Goal: Information Seeking & Learning: Learn about a topic

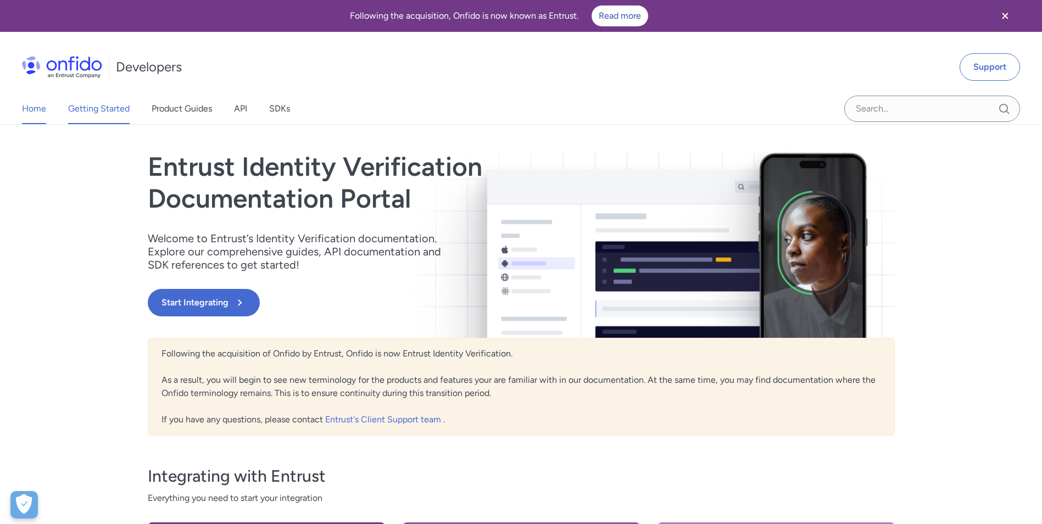
click at [109, 112] on link "Getting Started" at bounding box center [98, 108] width 61 height 31
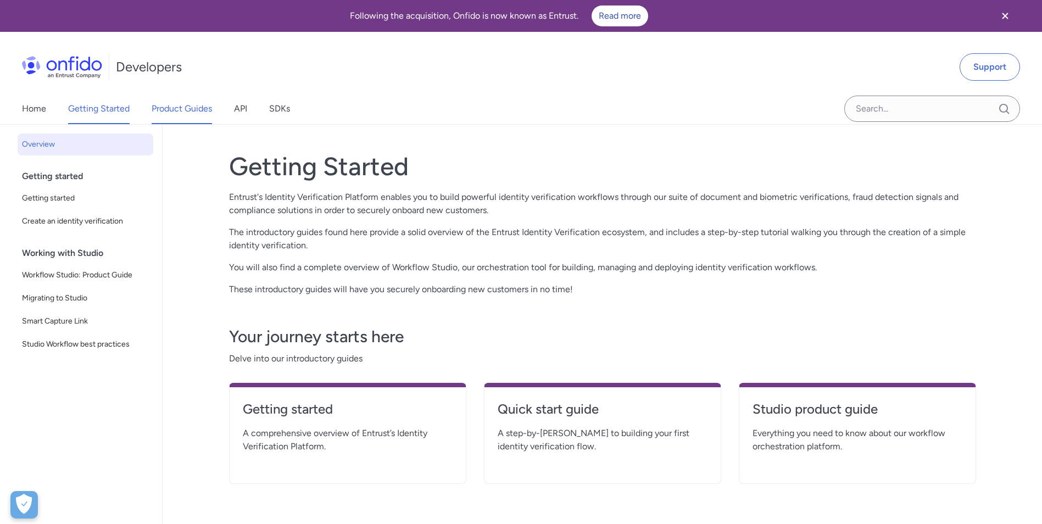
click at [156, 109] on link "Product Guides" at bounding box center [182, 108] width 60 height 31
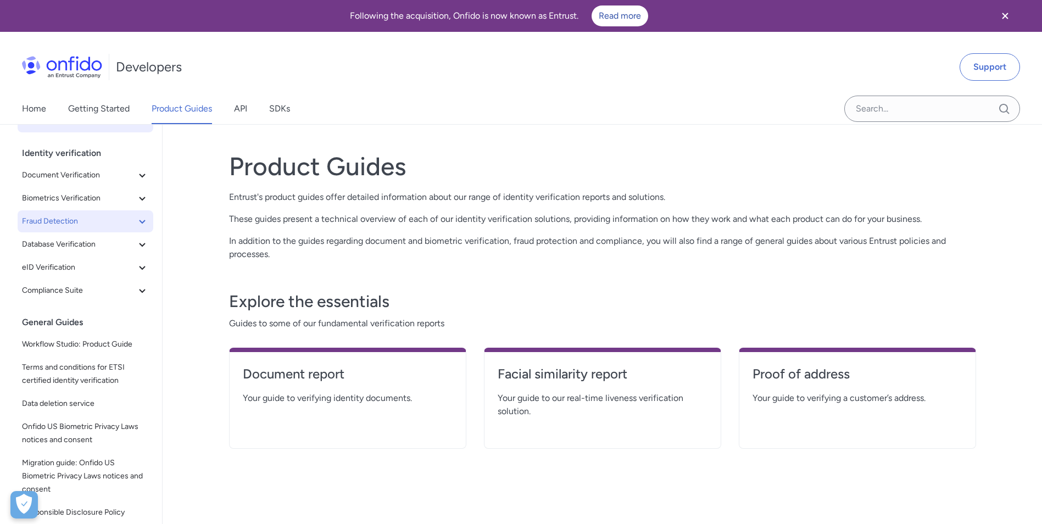
scroll to position [35, 0]
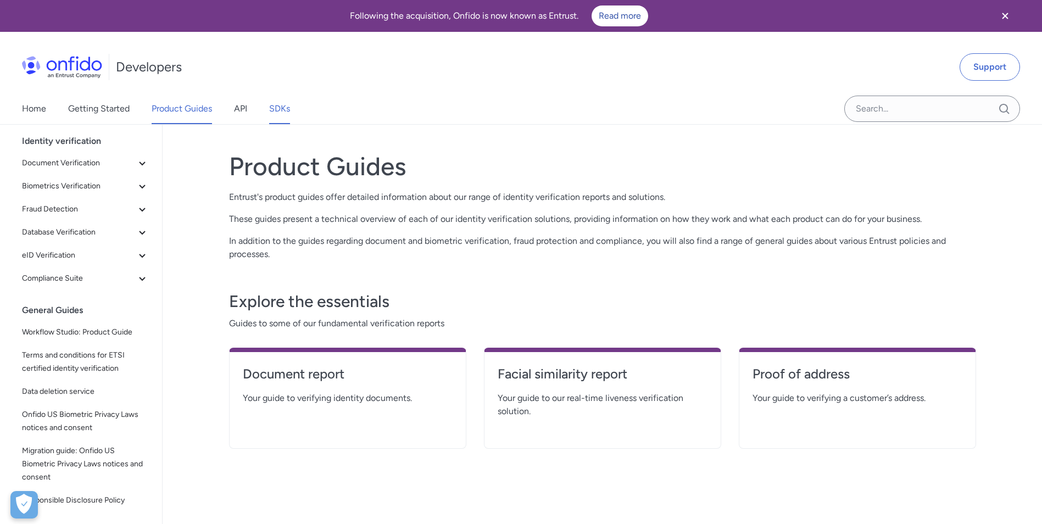
click at [282, 105] on link "SDKs" at bounding box center [279, 108] width 21 height 31
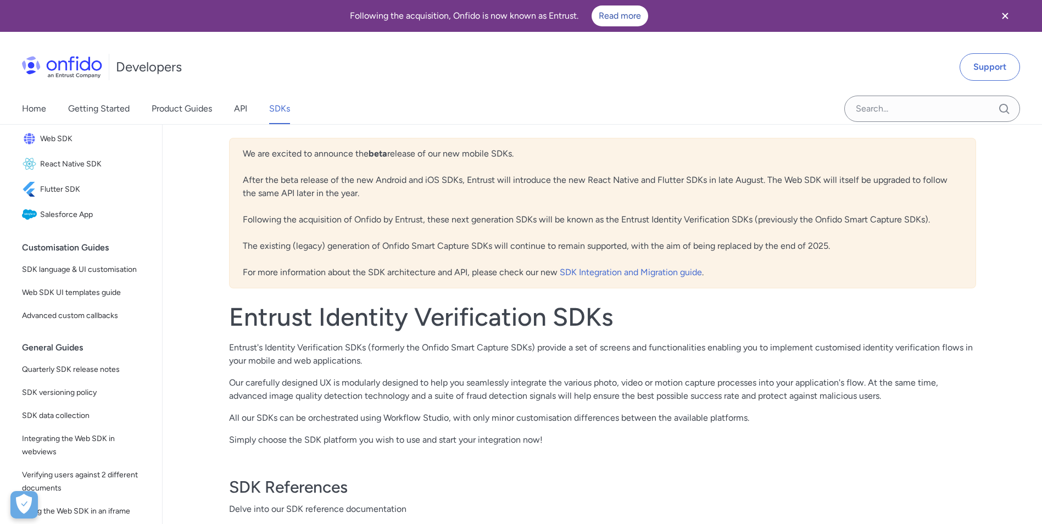
scroll to position [220, 0]
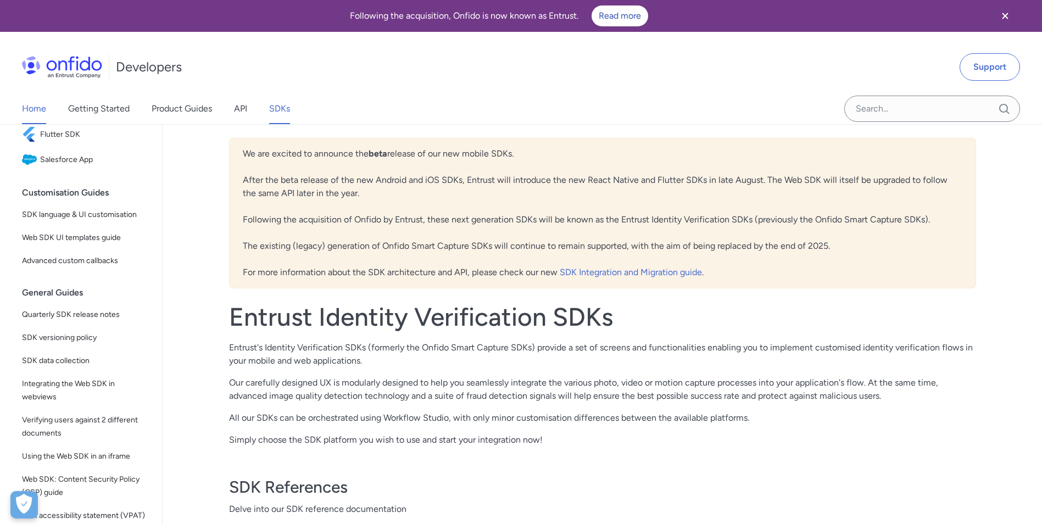
click at [28, 110] on link "Home" at bounding box center [34, 108] width 24 height 31
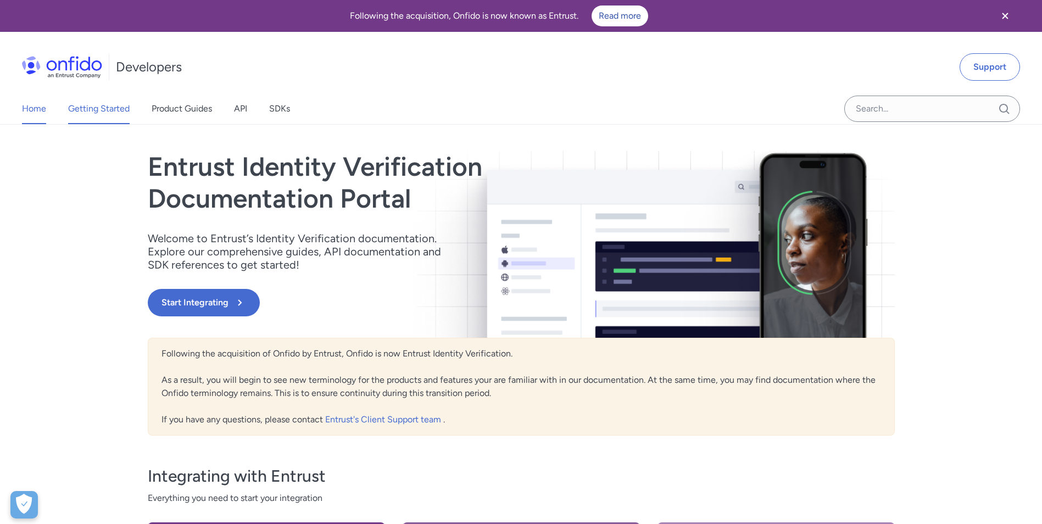
click at [98, 111] on link "Getting Started" at bounding box center [98, 108] width 61 height 31
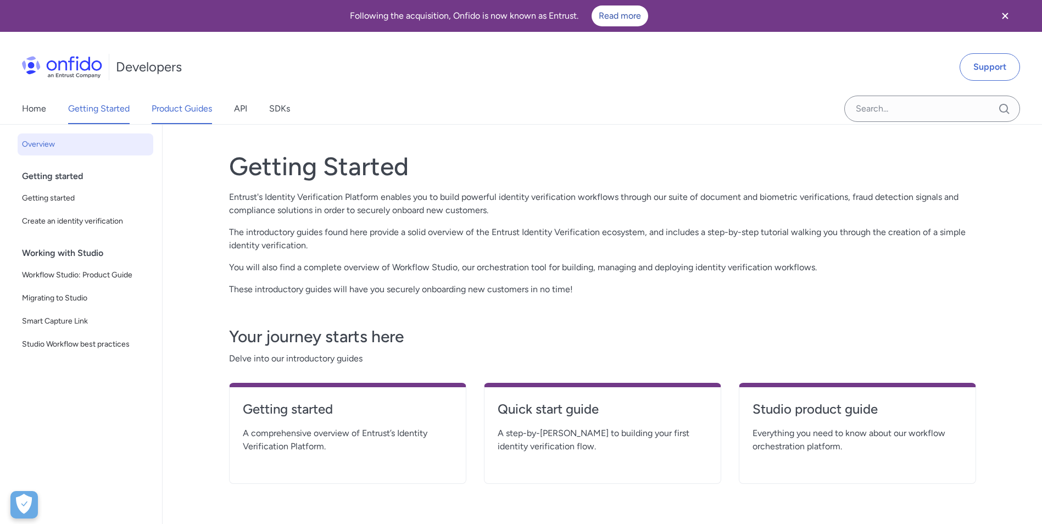
click at [175, 108] on link "Product Guides" at bounding box center [182, 108] width 60 height 31
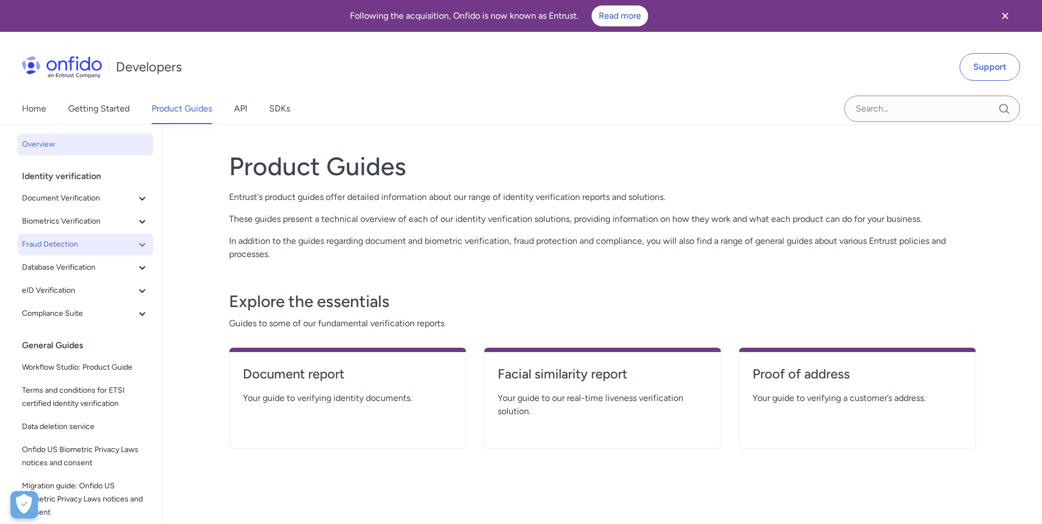
click at [136, 250] on icon at bounding box center [142, 244] width 13 height 13
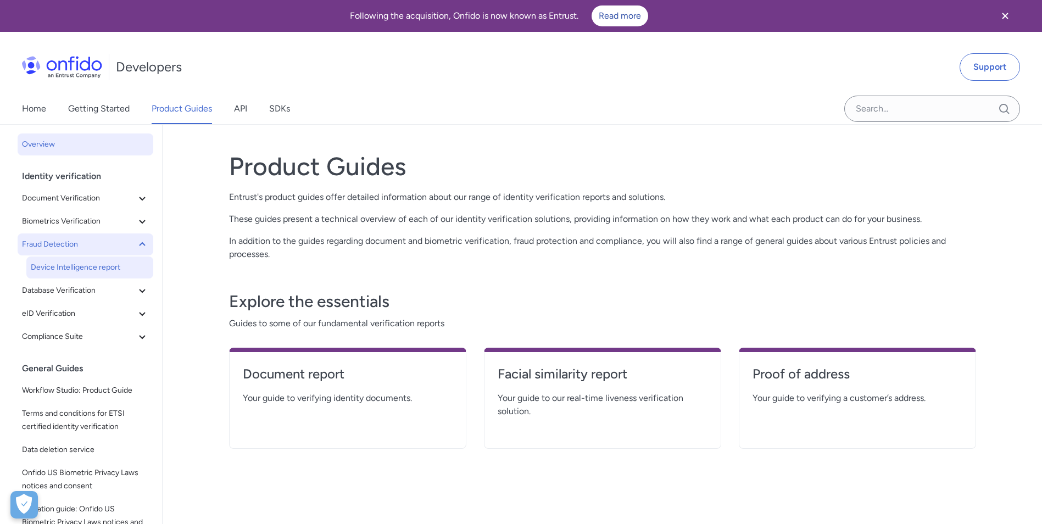
click at [111, 265] on span "Device Intelligence report" at bounding box center [90, 267] width 118 height 13
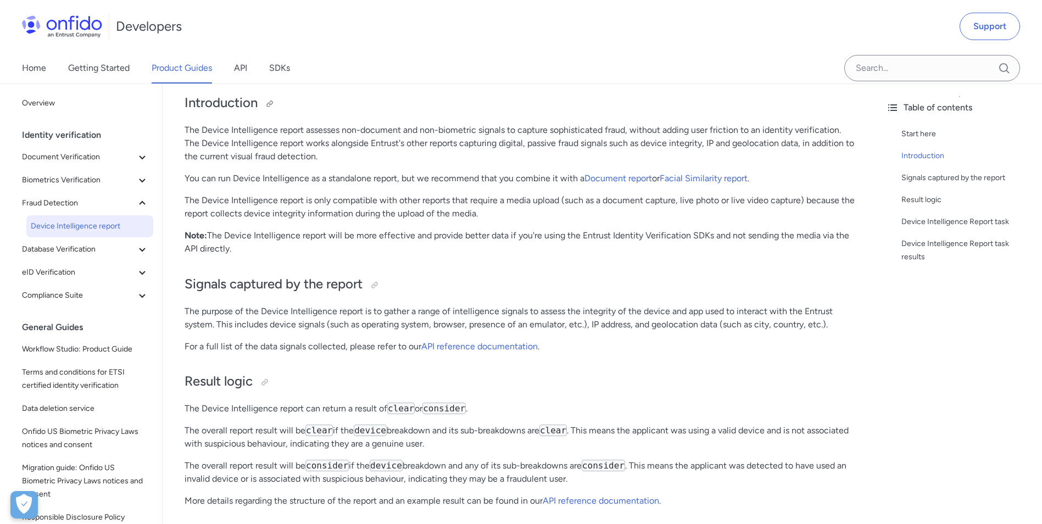
scroll to position [165, 0]
click at [696, 175] on link "Facial Similarity report" at bounding box center [703, 177] width 88 height 10
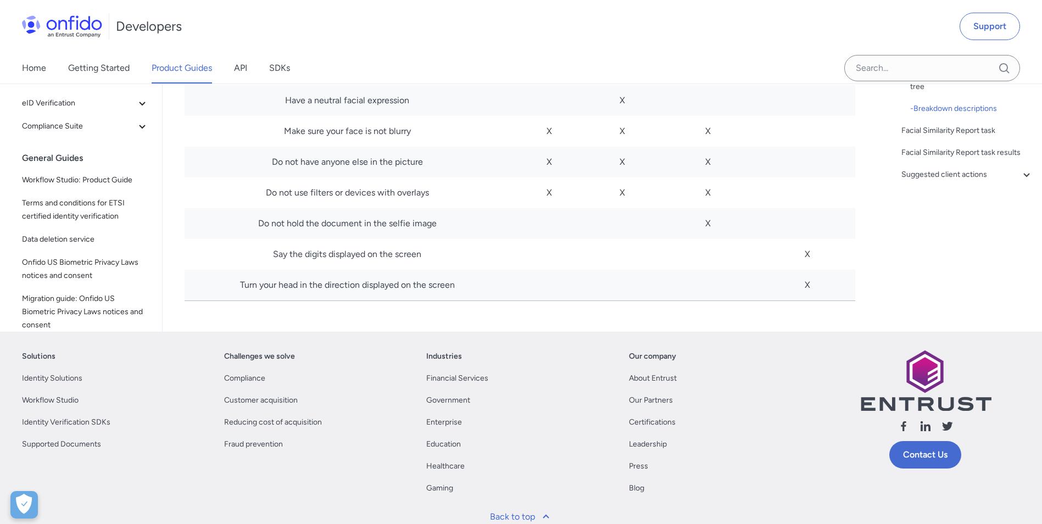
scroll to position [6510, 0]
